Goal: Transaction & Acquisition: Purchase product/service

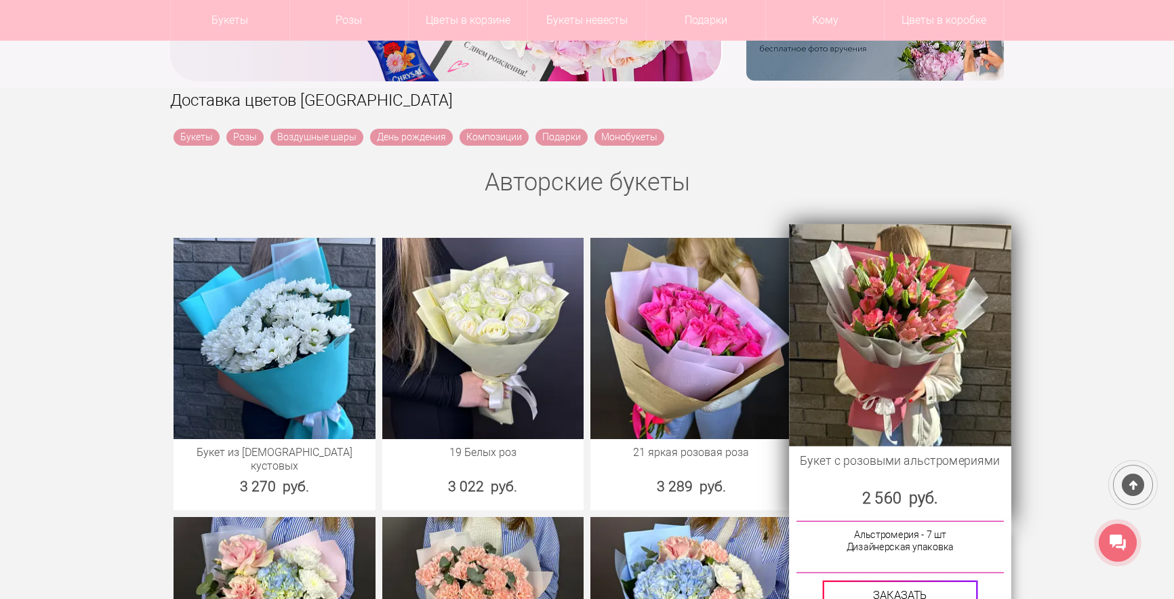
scroll to position [407, 0]
click at [897, 336] on img at bounding box center [900, 335] width 222 height 222
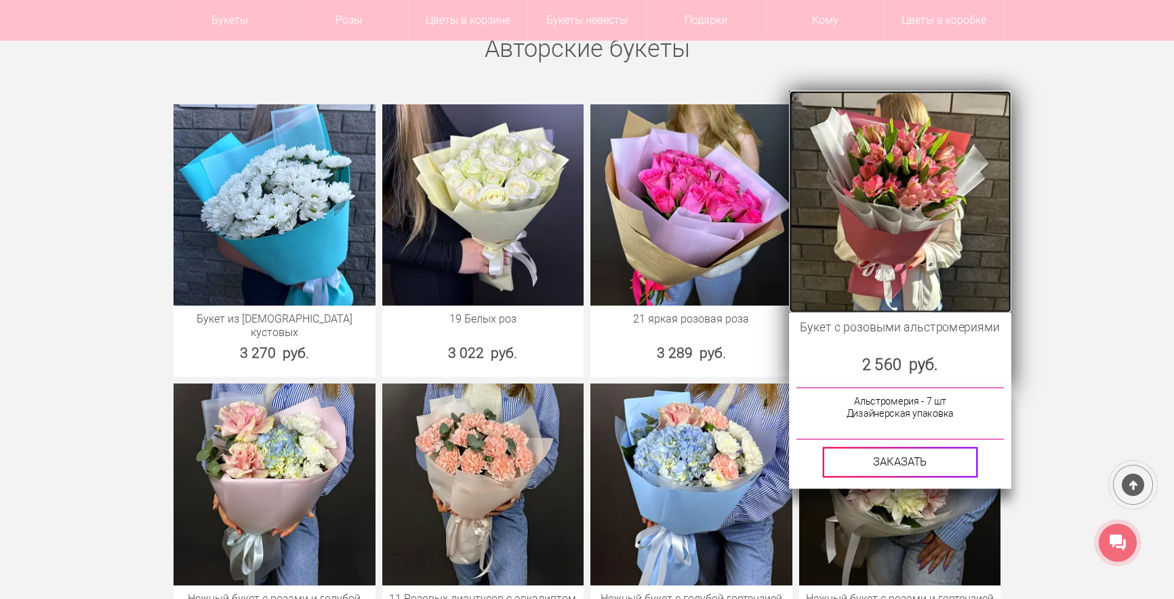
scroll to position [542, 0]
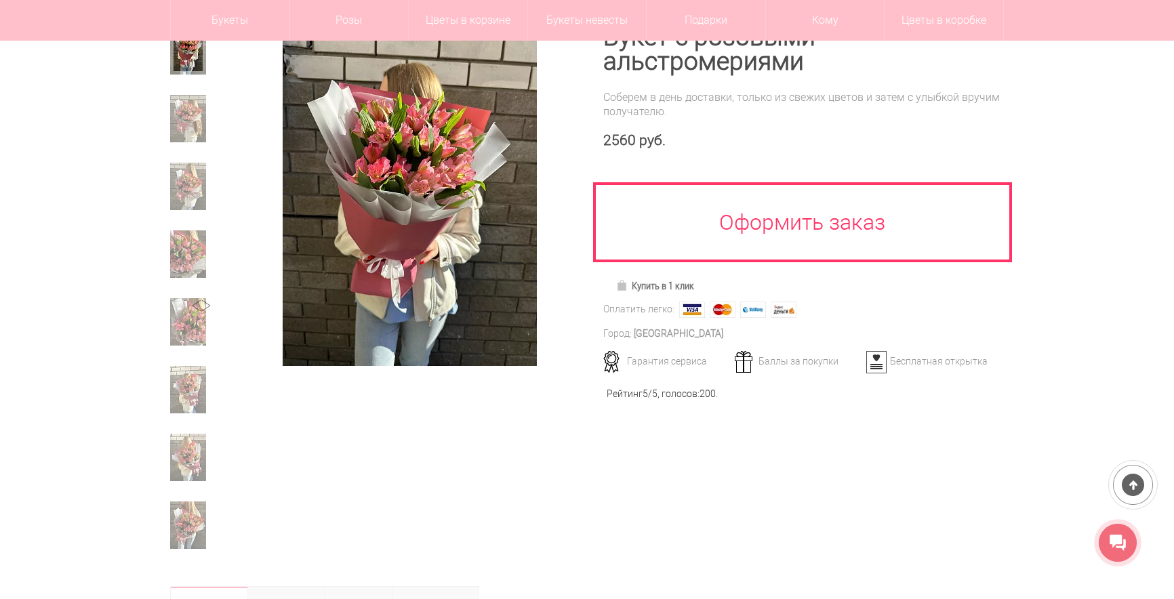
scroll to position [203, 0]
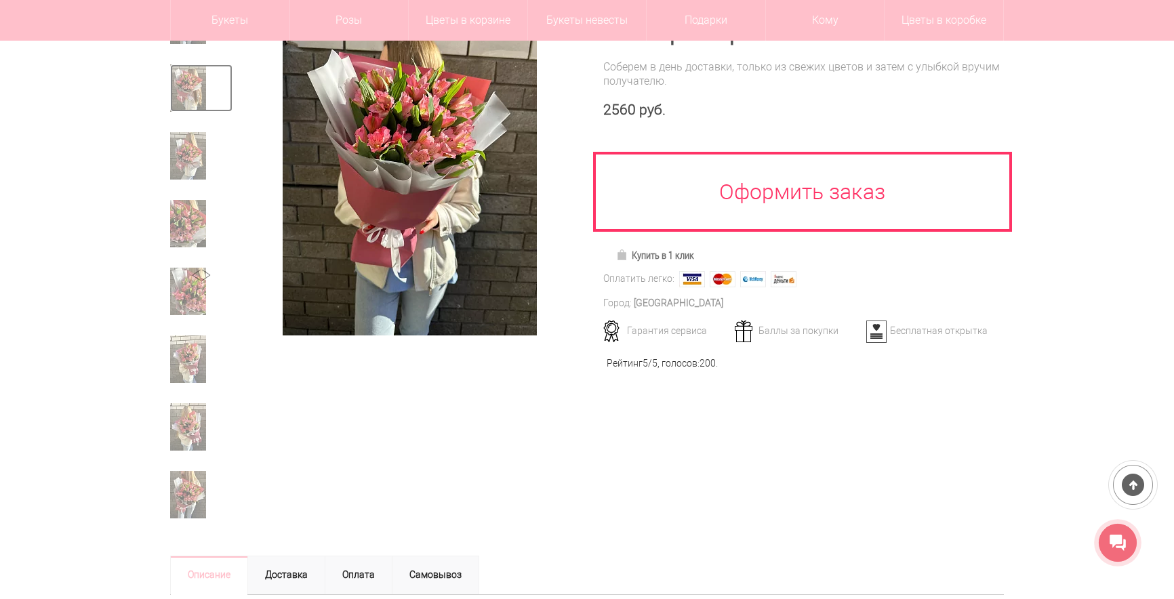
click at [190, 94] on img at bounding box center [188, 87] width 36 height 47
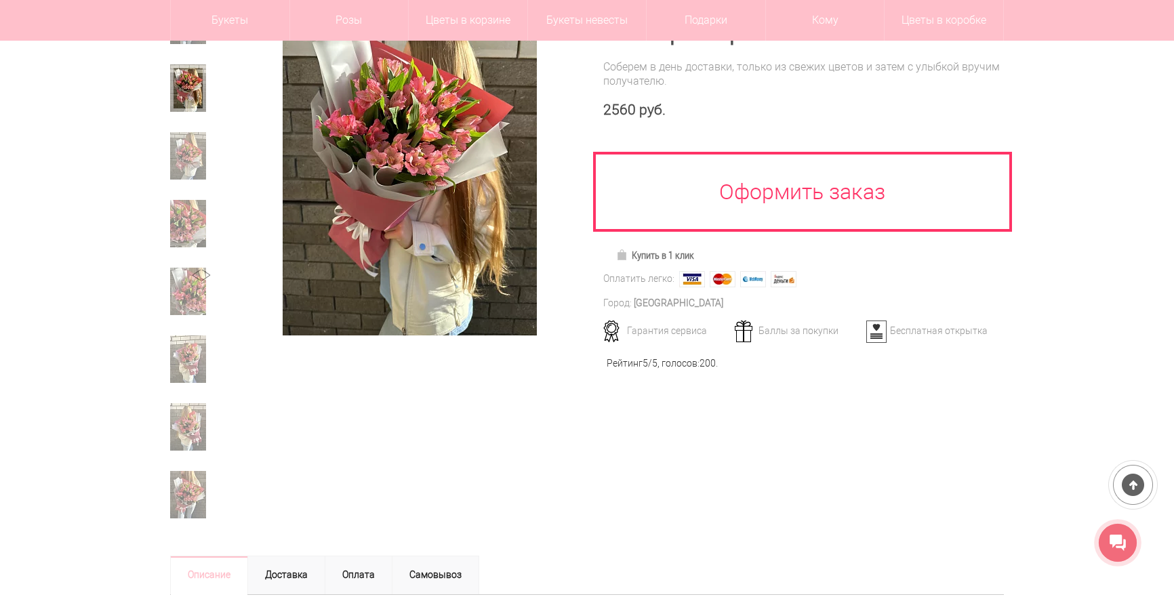
click at [193, 120] on div at bounding box center [201, 93] width 62 height 58
click at [193, 138] on img at bounding box center [188, 155] width 36 height 47
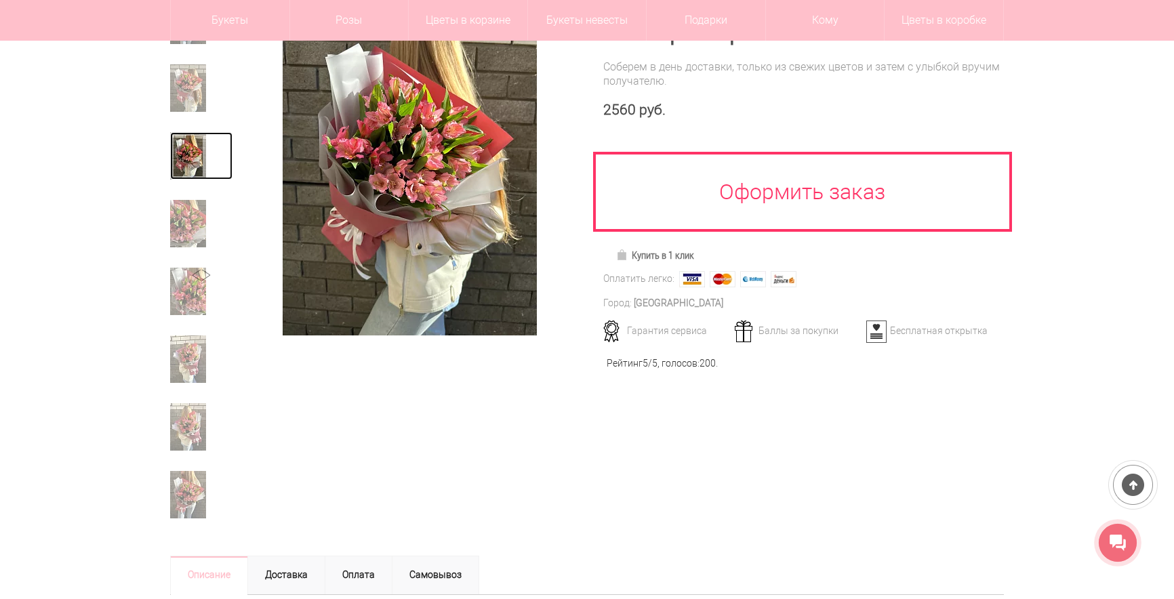
click at [188, 180] on link at bounding box center [201, 155] width 62 height 47
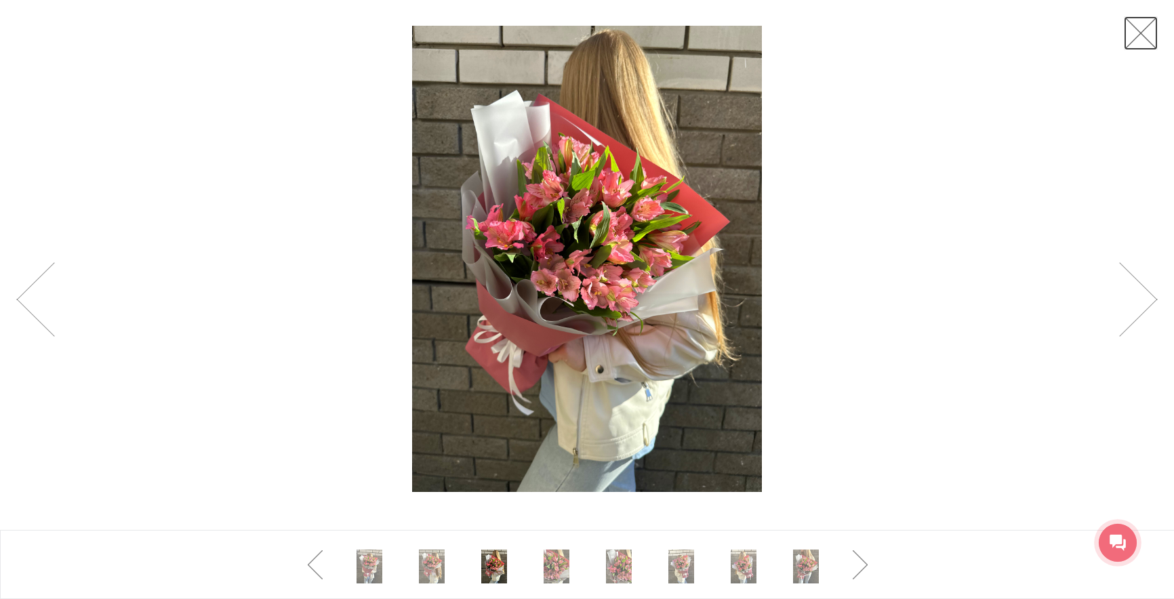
click at [1134, 28] on link at bounding box center [1141, 33] width 34 height 34
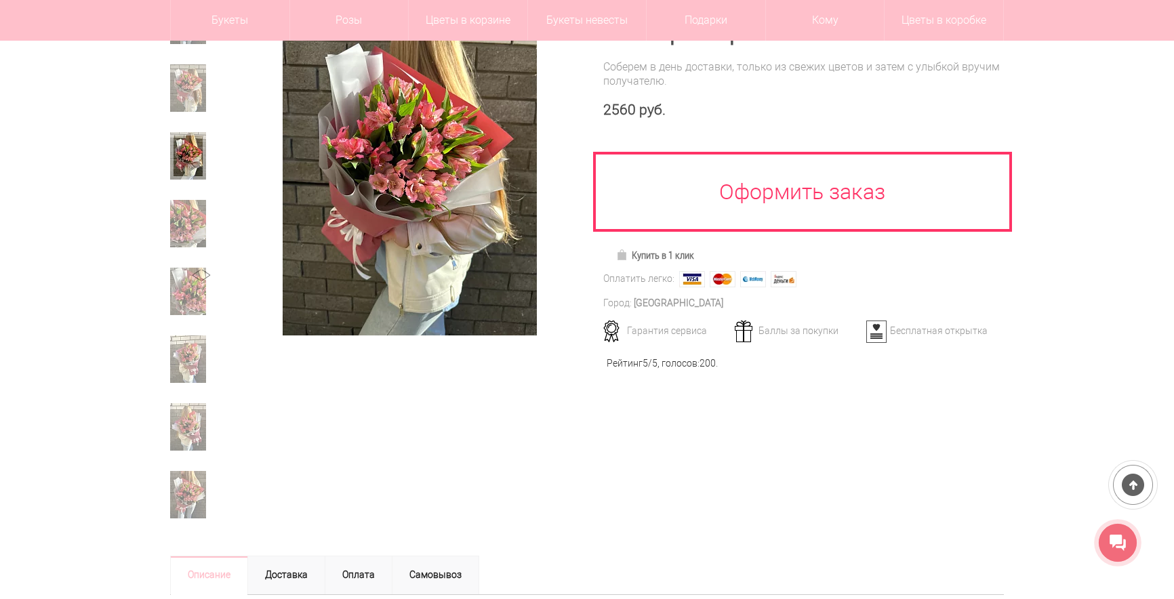
click at [421, 372] on div at bounding box center [378, 168] width 417 height 408
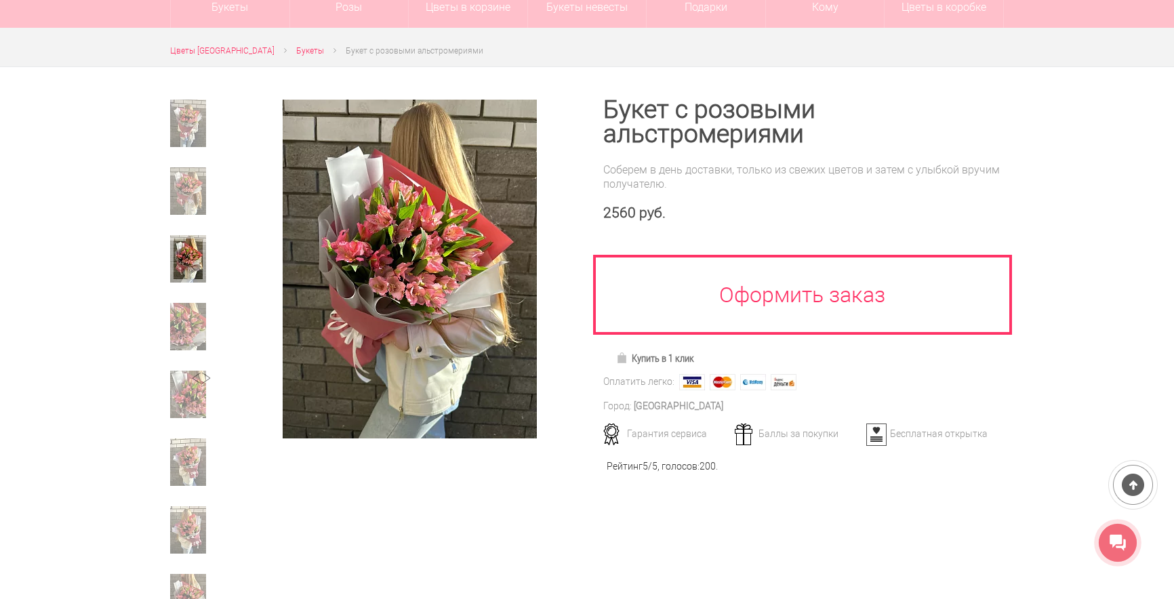
scroll to position [68, 0]
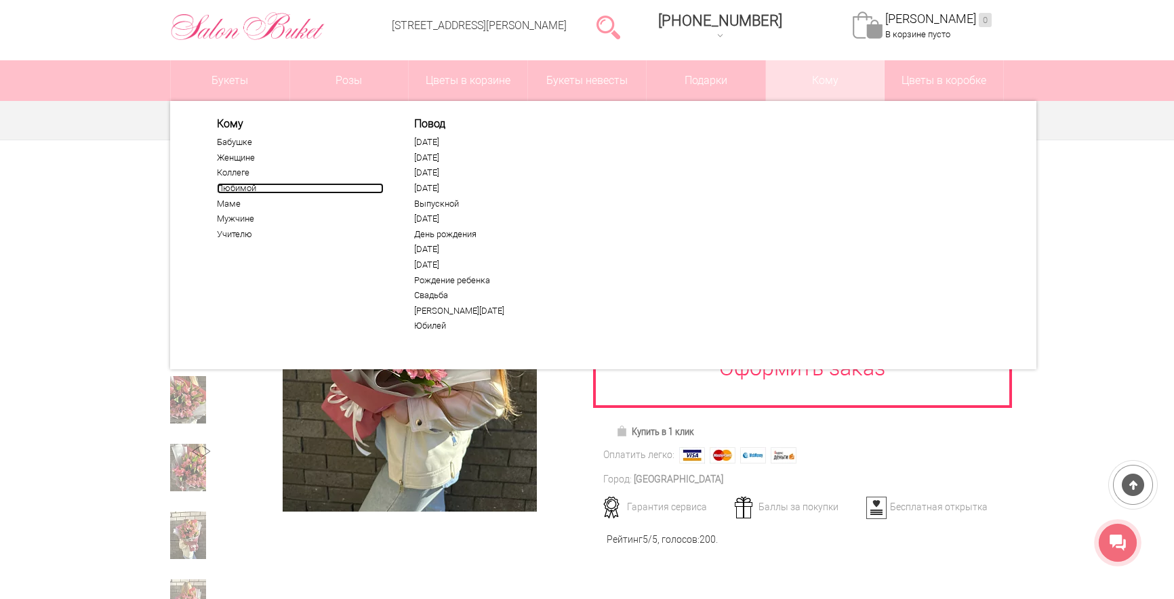
click at [236, 189] on link "Любимой" at bounding box center [300, 188] width 167 height 11
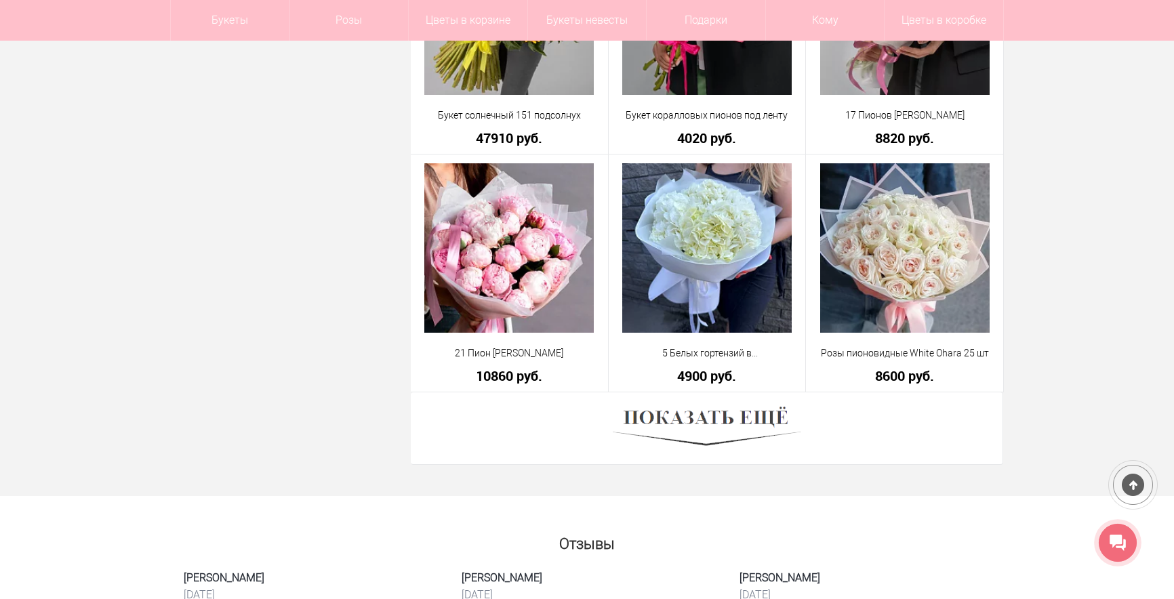
scroll to position [3660, 0]
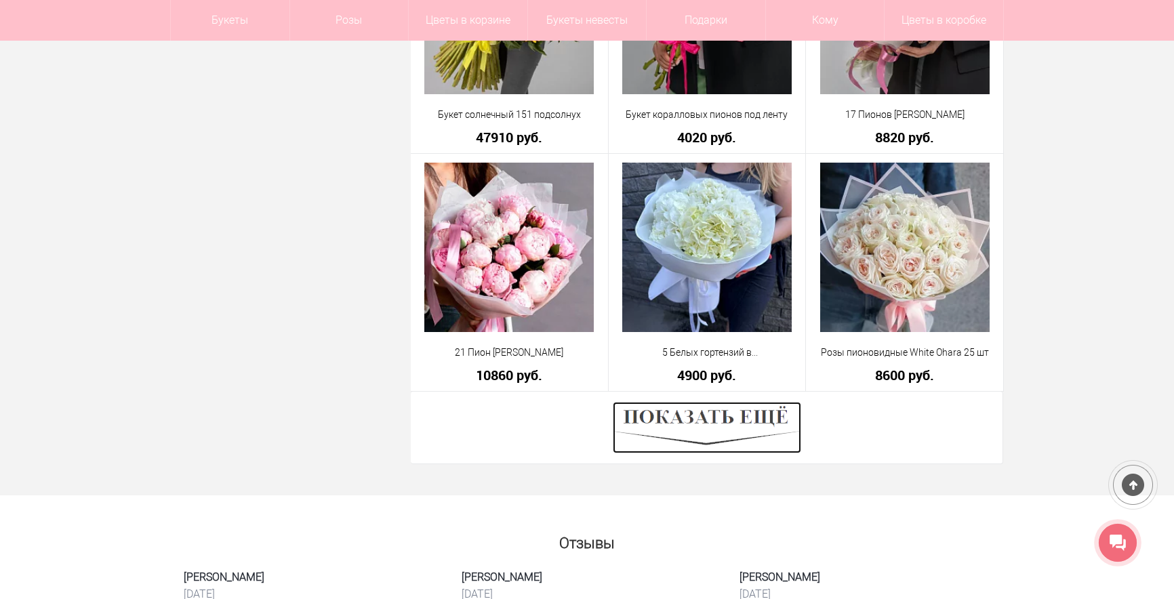
click at [683, 424] on img at bounding box center [707, 428] width 188 height 52
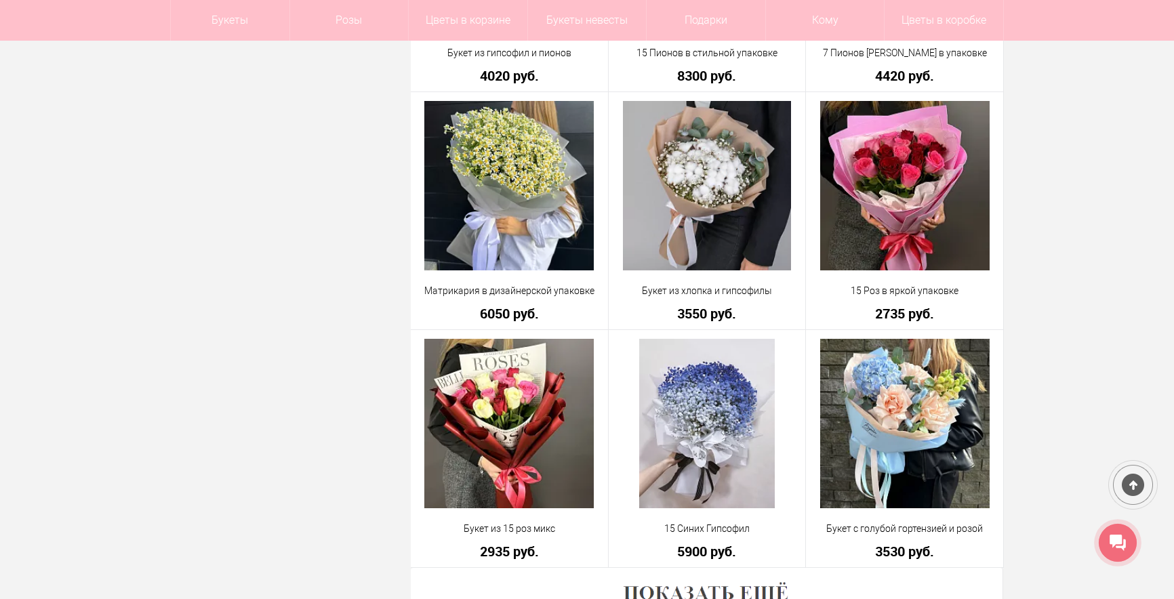
scroll to position [7456, 0]
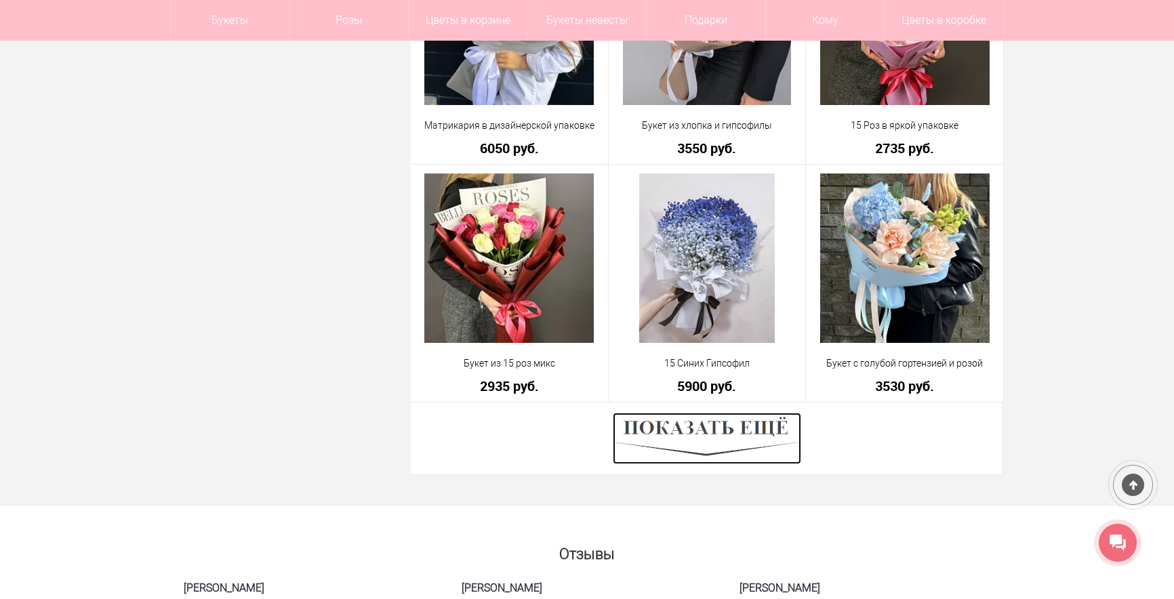
click at [676, 429] on img at bounding box center [707, 439] width 188 height 52
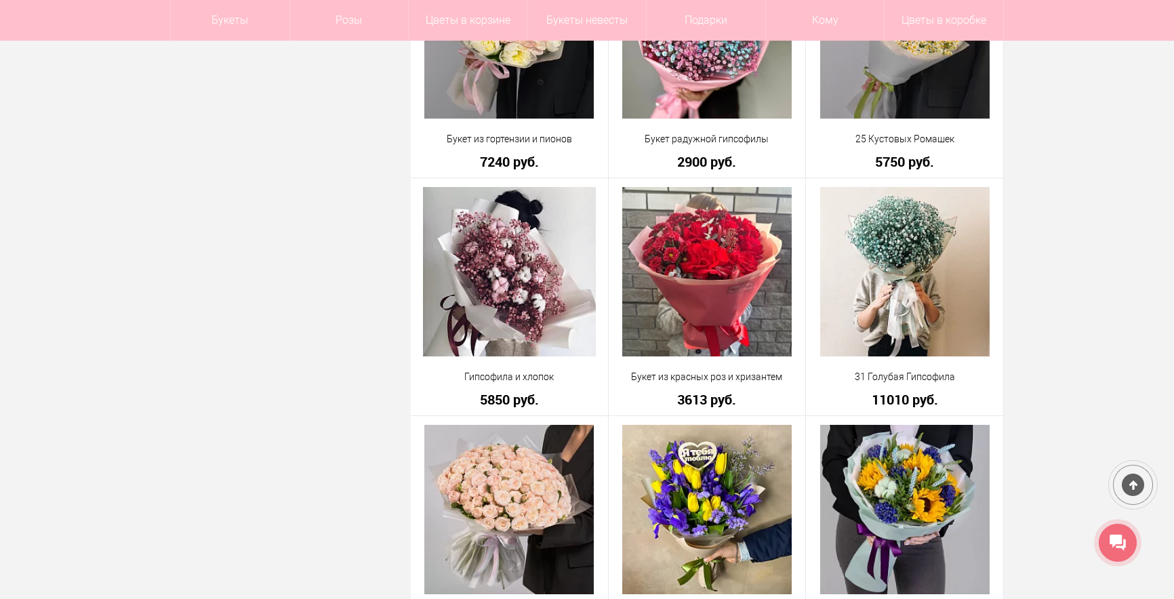
scroll to position [8879, 0]
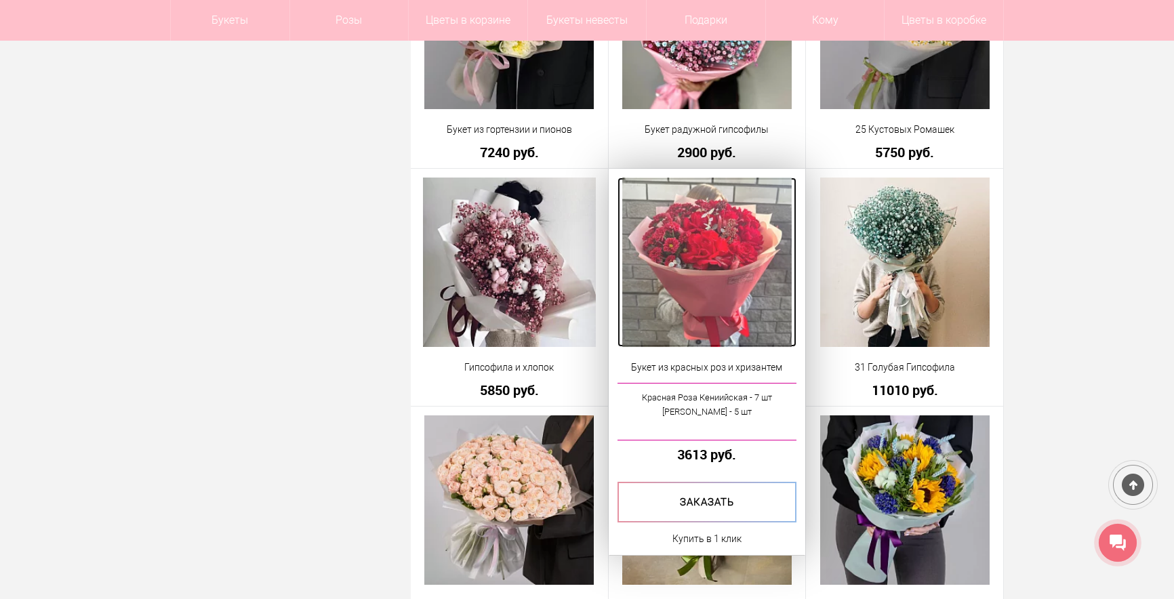
click at [695, 300] on img at bounding box center [706, 262] width 169 height 169
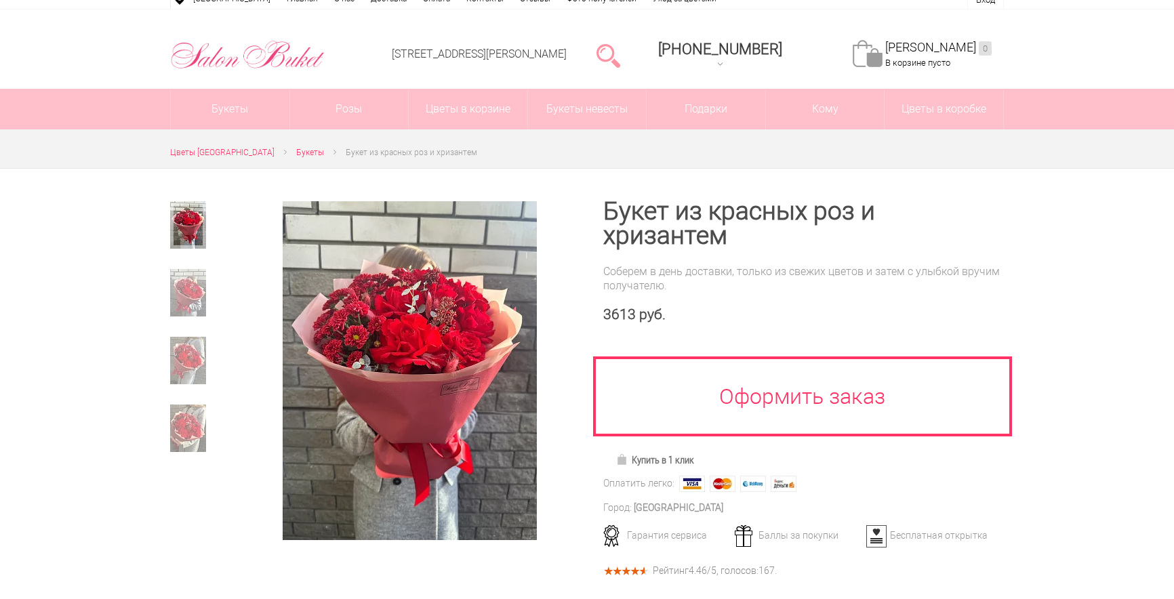
scroll to position [68, 0]
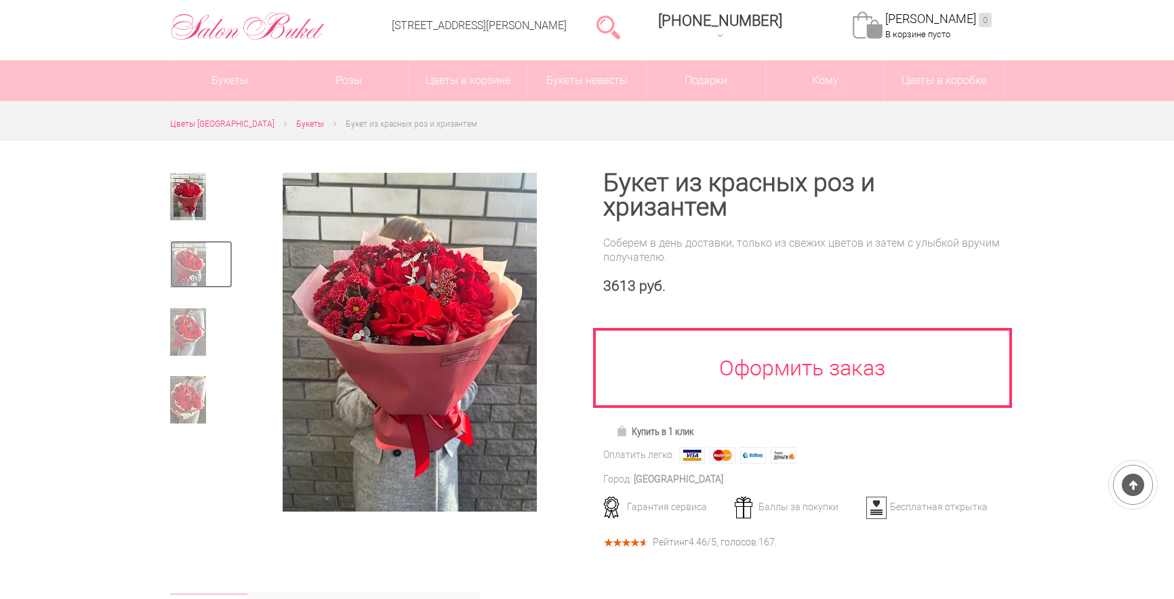
click at [192, 268] on img at bounding box center [188, 264] width 36 height 47
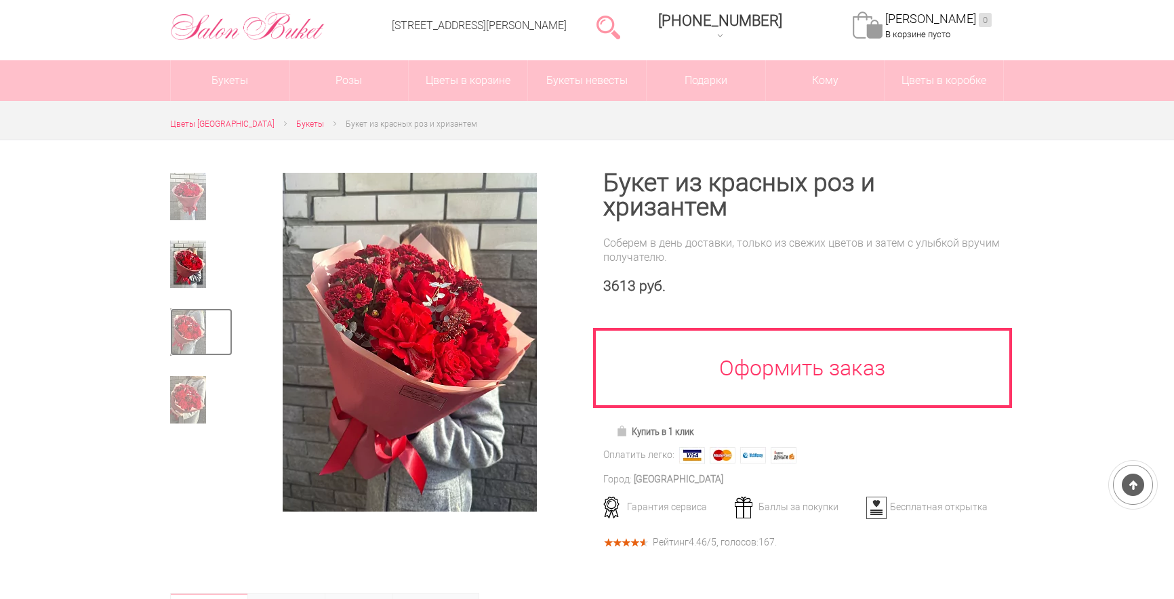
click at [195, 322] on img at bounding box center [188, 331] width 36 height 47
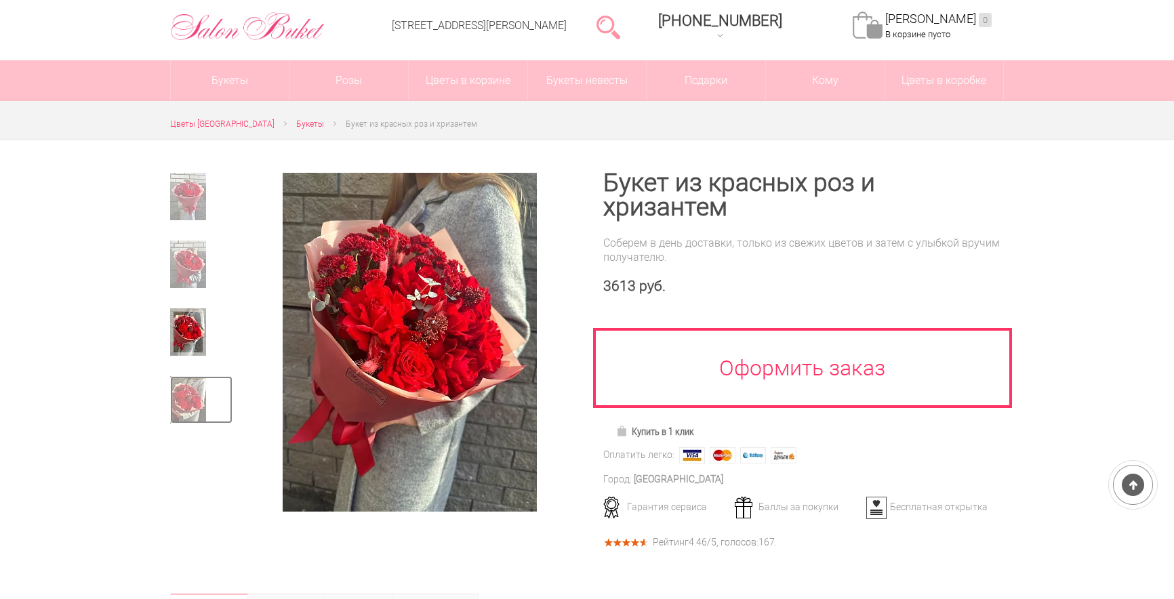
click at [182, 398] on img at bounding box center [188, 399] width 36 height 47
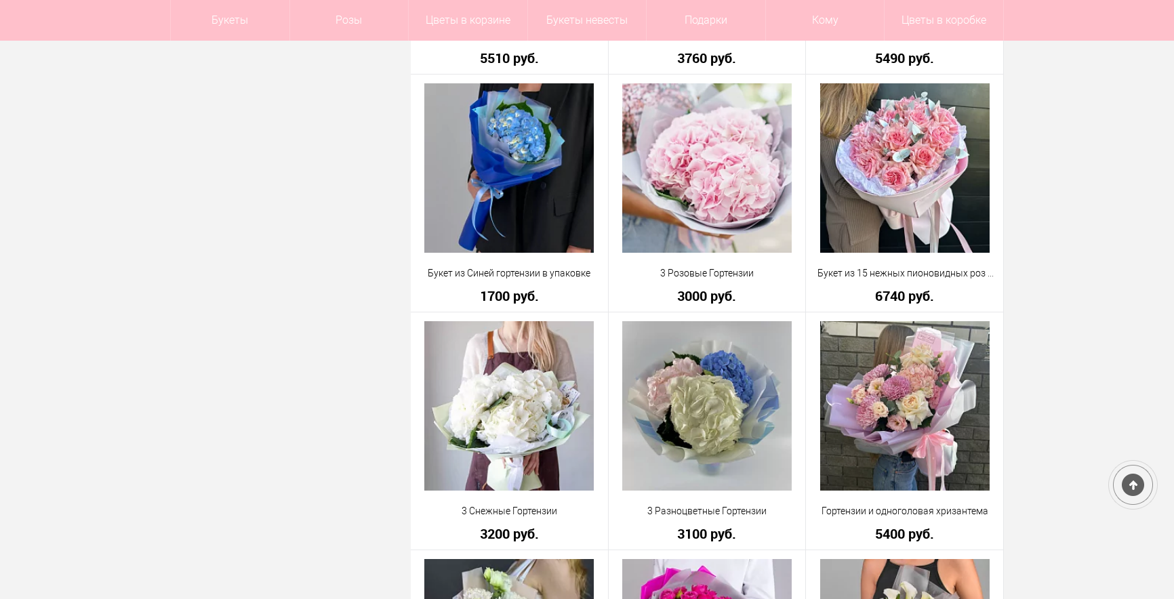
scroll to position [881, 0]
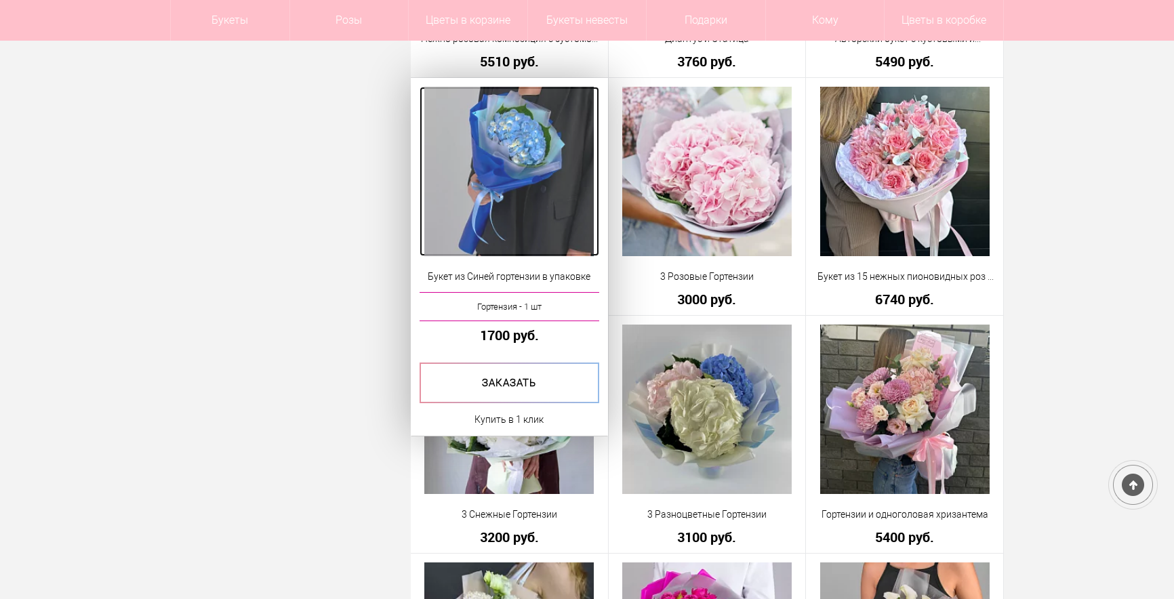
click at [508, 229] on img at bounding box center [508, 171] width 169 height 169
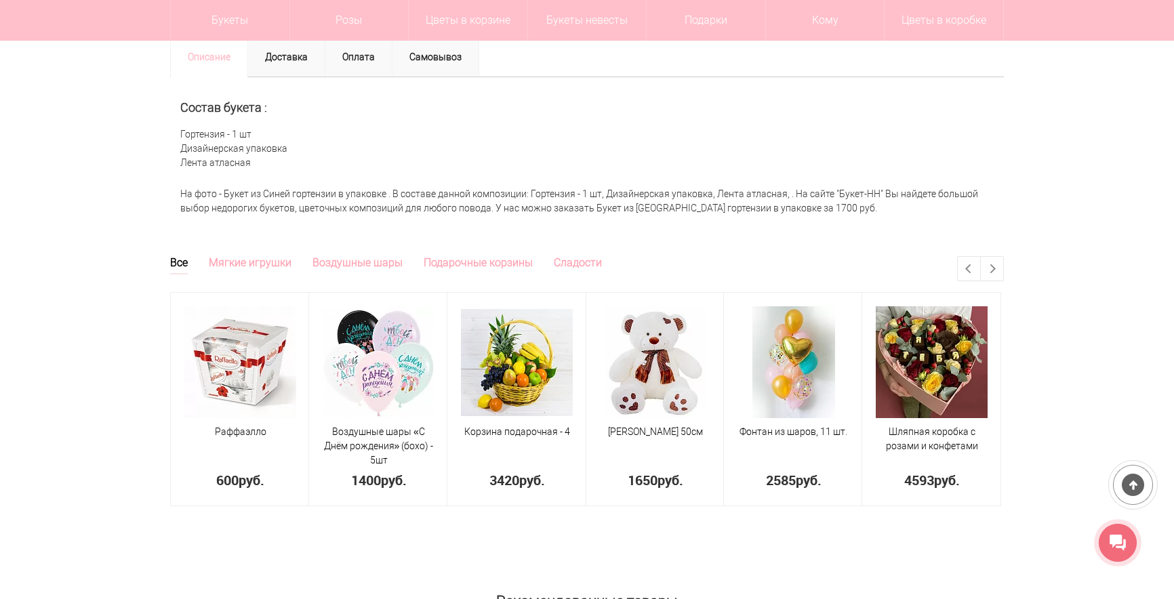
scroll to position [678, 0]
